Goal: Check status: Check status

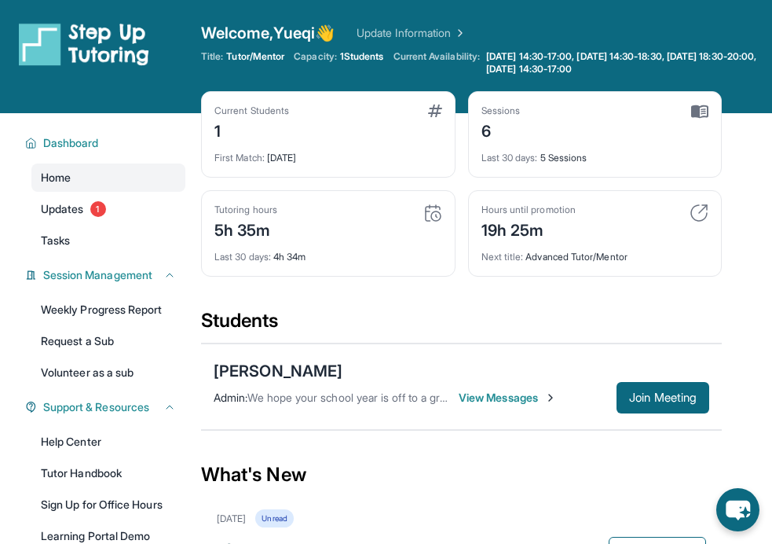
scroll to position [1, 0]
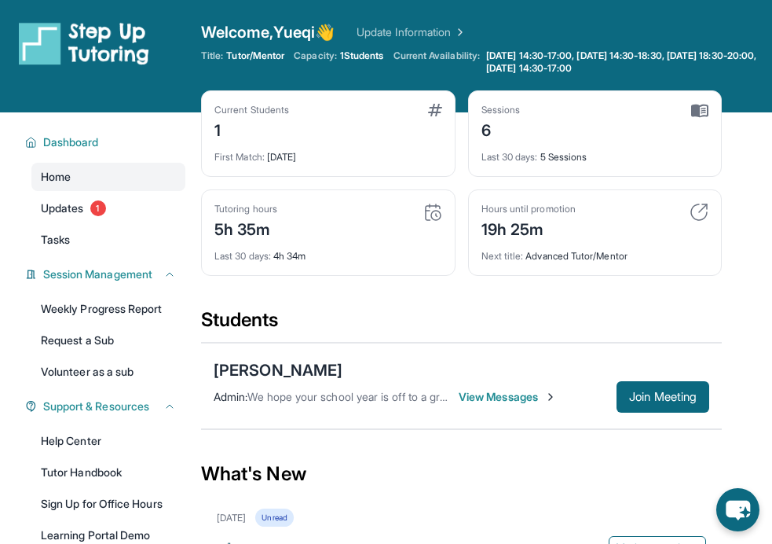
click at [409, 243] on div "Last 30 days : 4h 34m" at bounding box center [328, 251] width 228 height 22
click at [430, 220] on img at bounding box center [432, 212] width 19 height 19
click at [430, 216] on img at bounding box center [432, 212] width 19 height 19
click at [413, 215] on div "Tutoring hours 5h 35m" at bounding box center [328, 222] width 228 height 38
click at [93, 216] on link "Updates 1" at bounding box center [108, 208] width 154 height 28
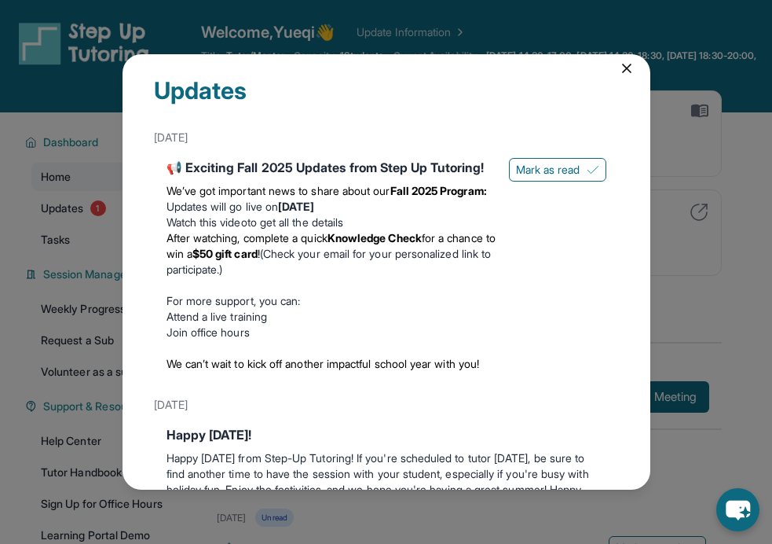
scroll to position [19, 0]
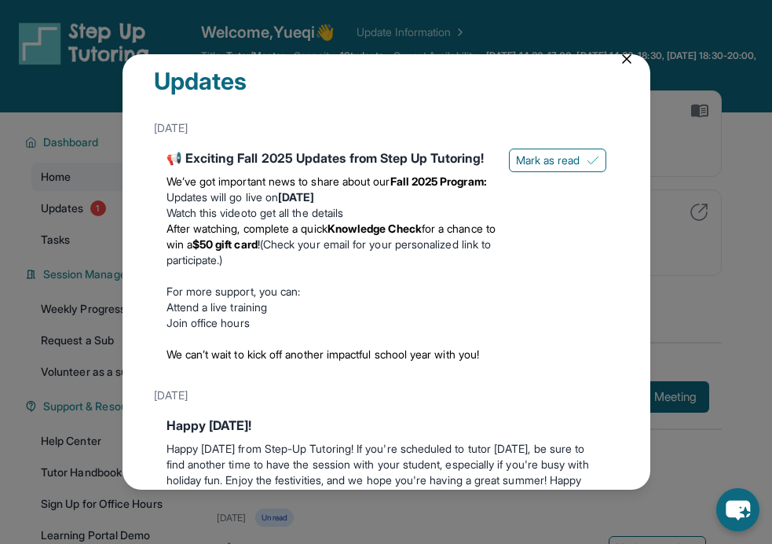
click at [627, 58] on icon at bounding box center [627, 59] width 8 height 8
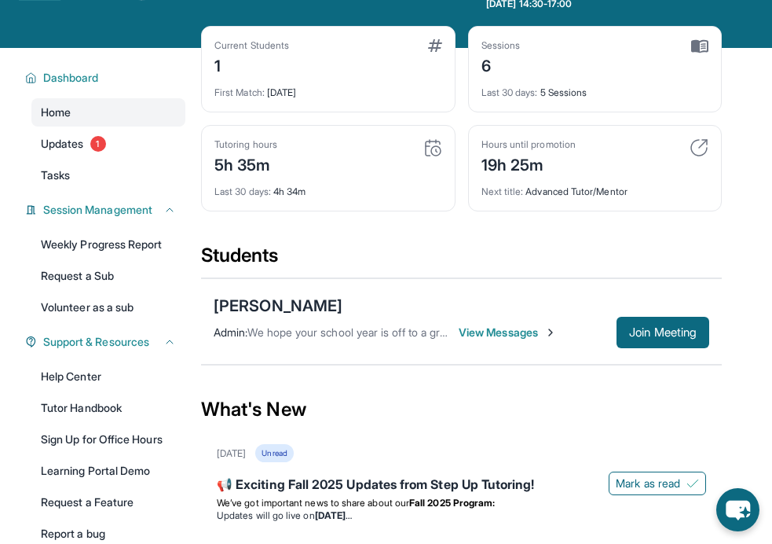
scroll to position [0, 0]
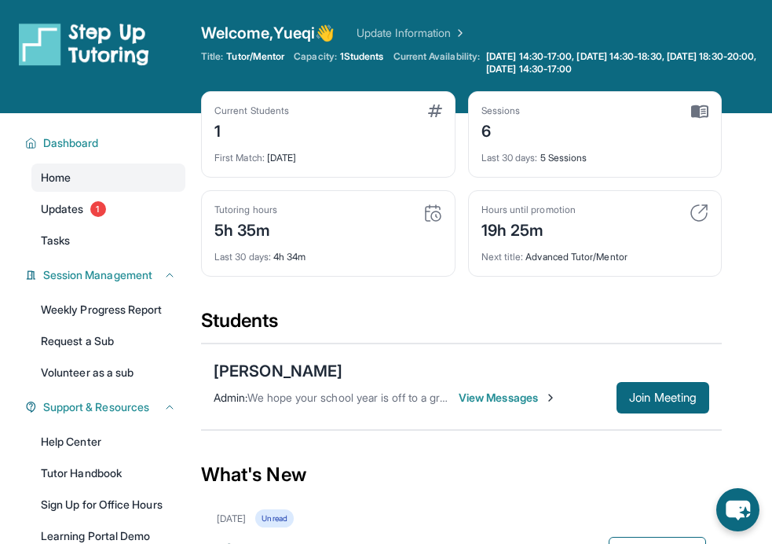
drag, startPoint x: 519, startPoint y: 127, endPoint x: 570, endPoint y: 128, distance: 51.1
click at [570, 128] on div "Sessions 6" at bounding box center [596, 123] width 228 height 38
click at [572, 162] on div "Last 30 days : 5 Sessions" at bounding box center [596, 153] width 228 height 22
click at [708, 110] on img at bounding box center [699, 111] width 17 height 14
click at [509, 156] on span "Last 30 days :" at bounding box center [510, 158] width 57 height 12
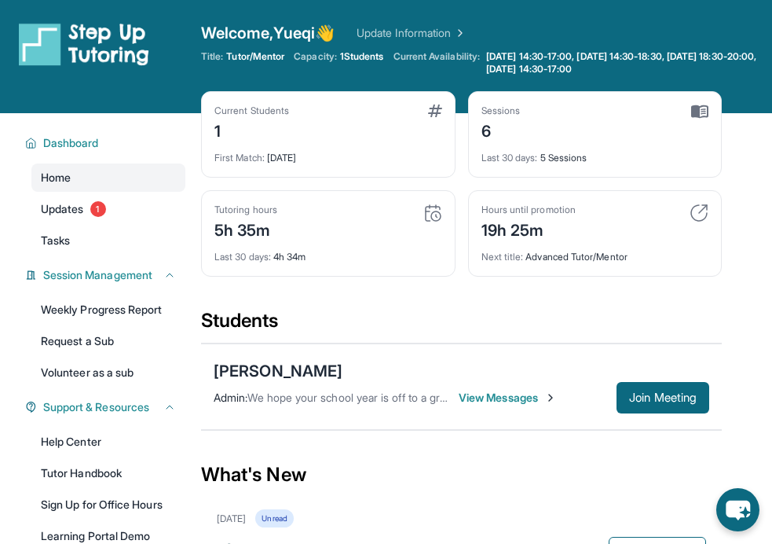
click at [575, 156] on div "Last 30 days : 5 Sessions" at bounding box center [596, 153] width 228 height 22
click at [606, 154] on div "Last 30 days : 5 Sessions" at bounding box center [596, 153] width 228 height 22
